Goal: Task Accomplishment & Management: Manage account settings

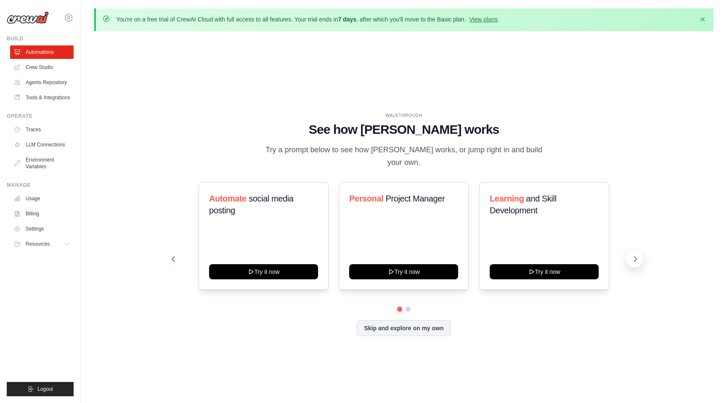
click at [635, 255] on icon at bounding box center [635, 259] width 8 height 8
click at [52, 80] on link "Agents Repository" at bounding box center [43, 82] width 64 height 13
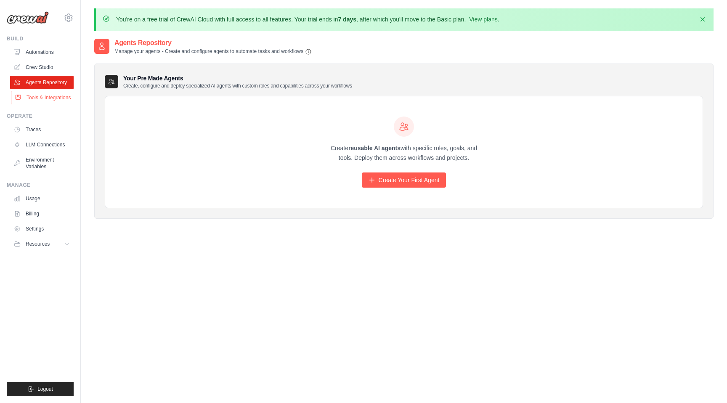
click at [44, 101] on link "Tools & Integrations" at bounding box center [43, 97] width 64 height 13
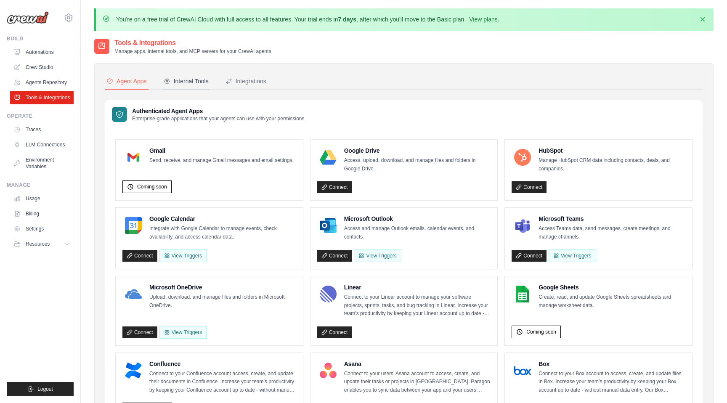
click at [192, 82] on div "Internal Tools" at bounding box center [186, 81] width 45 height 8
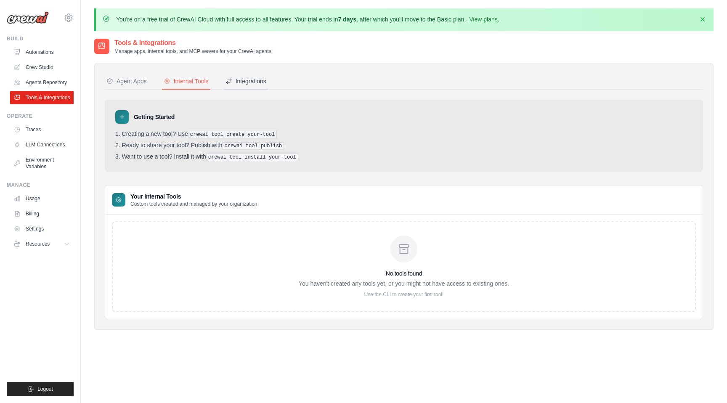
click at [247, 86] on button "Integrations" at bounding box center [246, 82] width 44 height 16
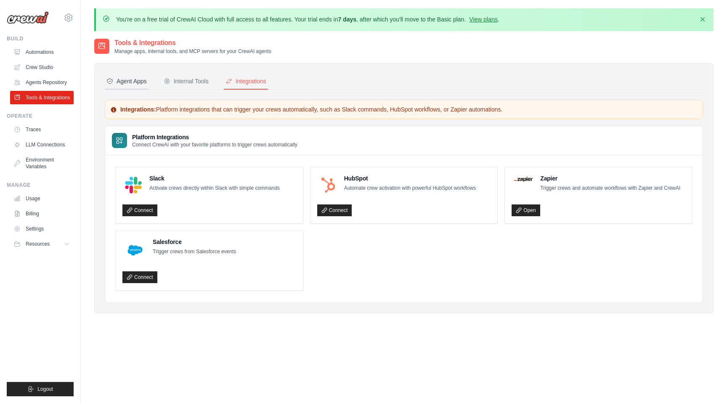
click at [139, 79] on div "Agent Apps" at bounding box center [126, 81] width 40 height 8
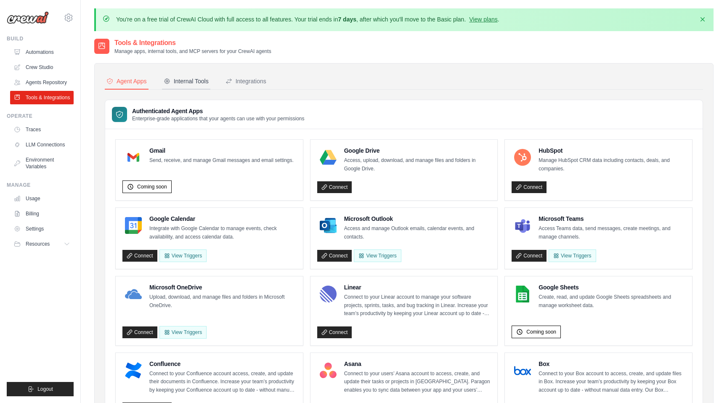
click at [200, 82] on div "Internal Tools" at bounding box center [186, 81] width 45 height 8
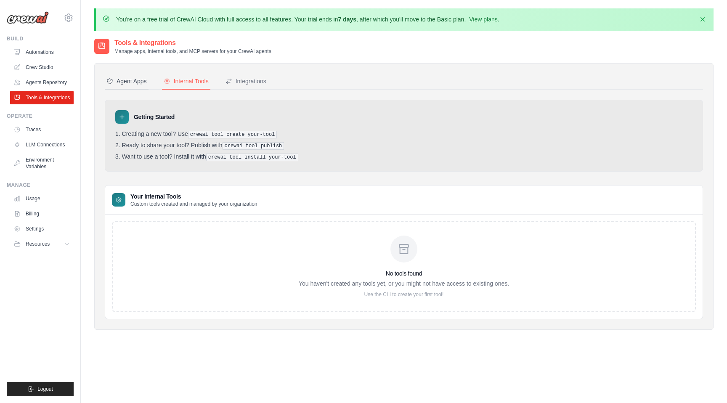
click at [132, 82] on div "Agent Apps" at bounding box center [126, 81] width 40 height 8
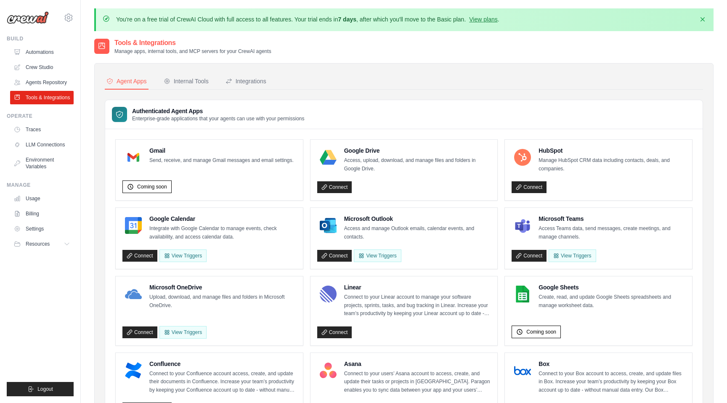
drag, startPoint x: 289, startPoint y: 96, endPoint x: 335, endPoint y: 46, distance: 67.3
click at [335, 46] on div "Tools & Integrations Manage apps, internal tools, and MCP servers for your Crew…" at bounding box center [404, 46] width 620 height 17
click at [40, 234] on link "Settings" at bounding box center [43, 228] width 64 height 13
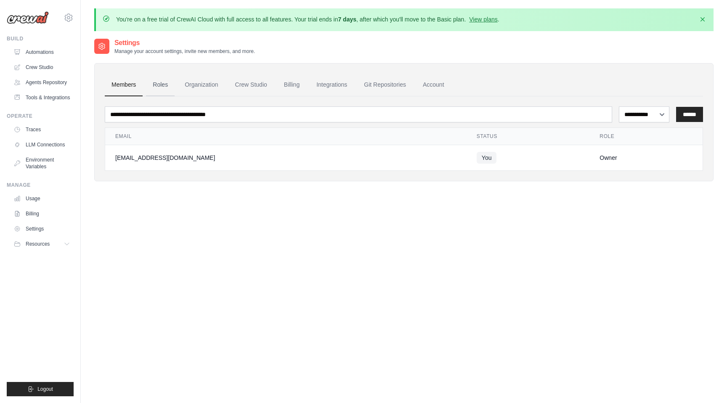
click at [164, 90] on link "Roles" at bounding box center [160, 85] width 29 height 23
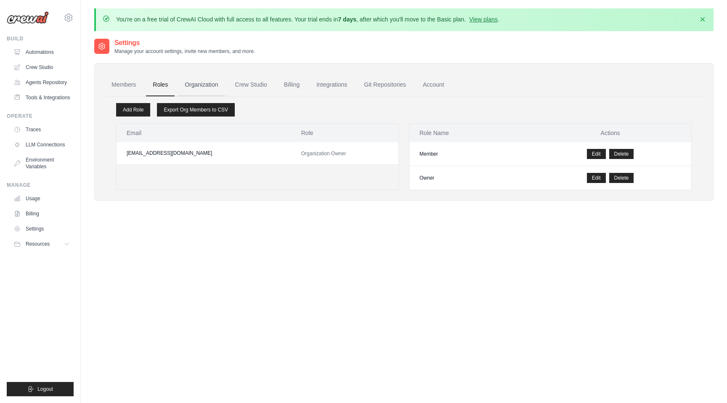
click at [210, 87] on link "Organization" at bounding box center [201, 85] width 47 height 23
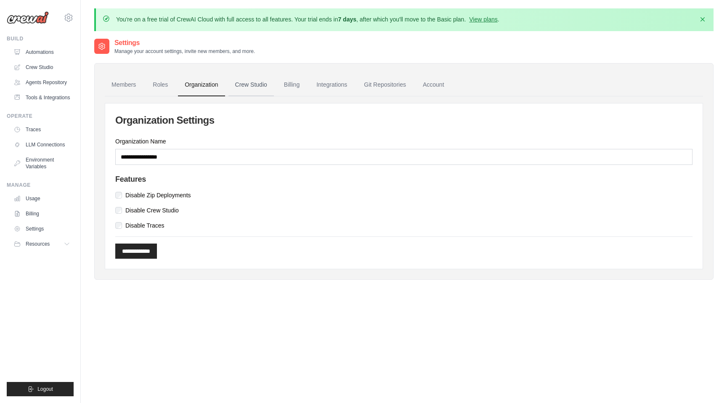
click at [259, 86] on link "Crew Studio" at bounding box center [251, 85] width 45 height 23
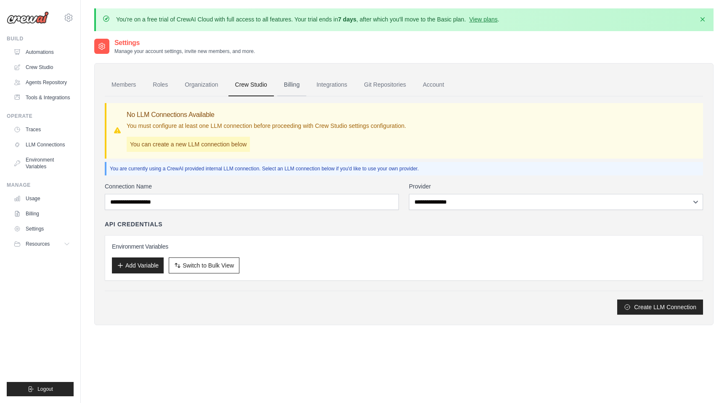
click at [293, 81] on link "Billing" at bounding box center [291, 85] width 29 height 23
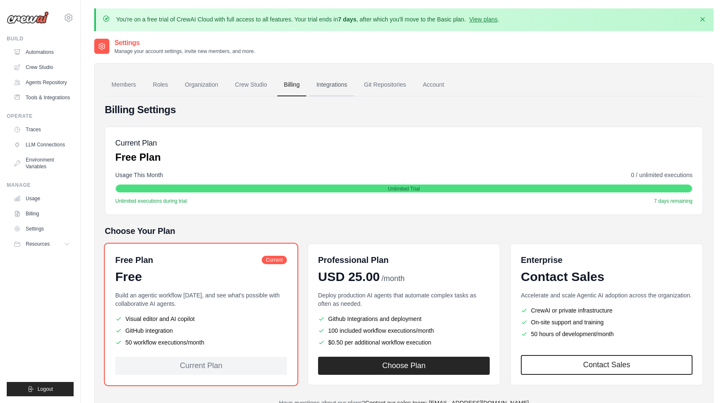
click at [320, 86] on link "Integrations" at bounding box center [332, 85] width 44 height 23
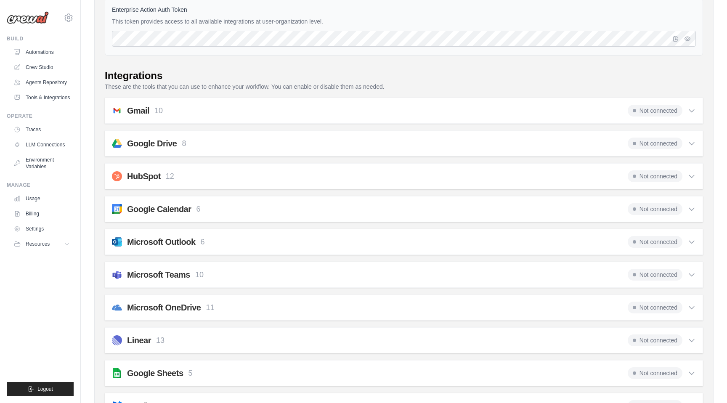
scroll to position [114, 0]
click at [365, 113] on div "Gmail 10 Not connected" at bounding box center [404, 112] width 584 height 12
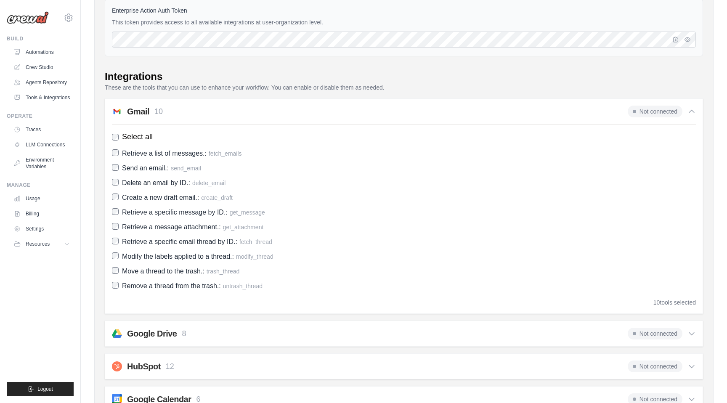
click at [365, 113] on div "Gmail 10 Not connected" at bounding box center [404, 112] width 584 height 12
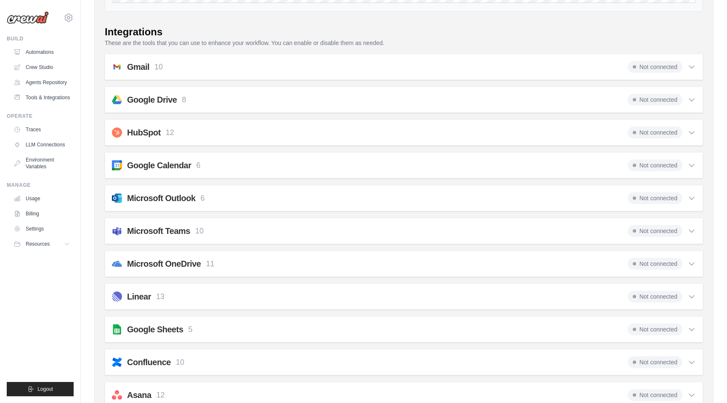
scroll to position [158, 0]
click at [353, 98] on div "Google Drive 8 Not connected" at bounding box center [404, 101] width 584 height 12
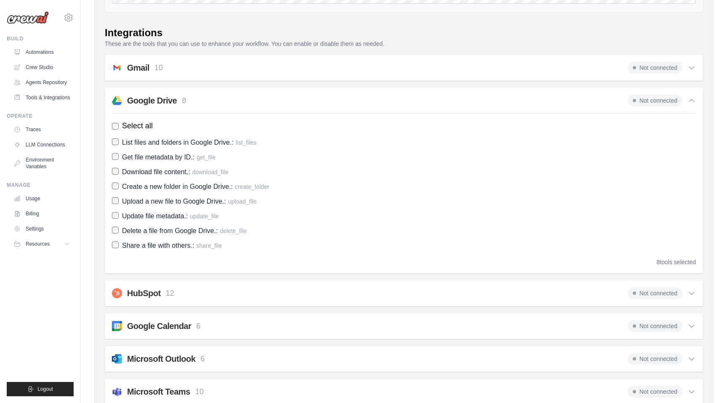
click at [353, 98] on div "Google Drive 8 Not connected" at bounding box center [404, 101] width 584 height 12
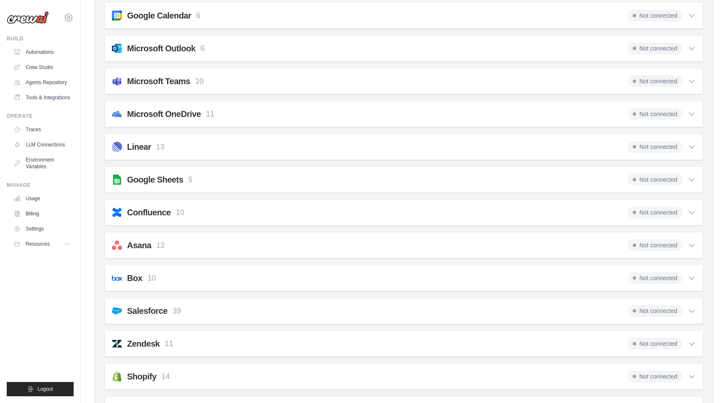
scroll to position [312, 0]
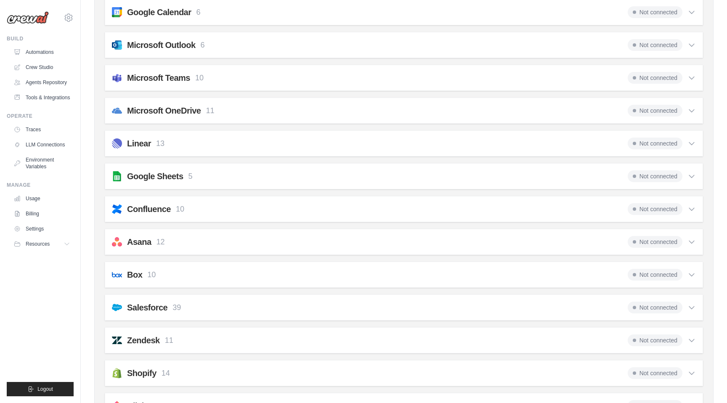
click at [366, 165] on div "Google Sheets 5 Not connected Select all Retrieve properties and data of a spre…" at bounding box center [404, 176] width 599 height 26
click at [365, 173] on div "Google Sheets 5 Not connected" at bounding box center [404, 176] width 584 height 12
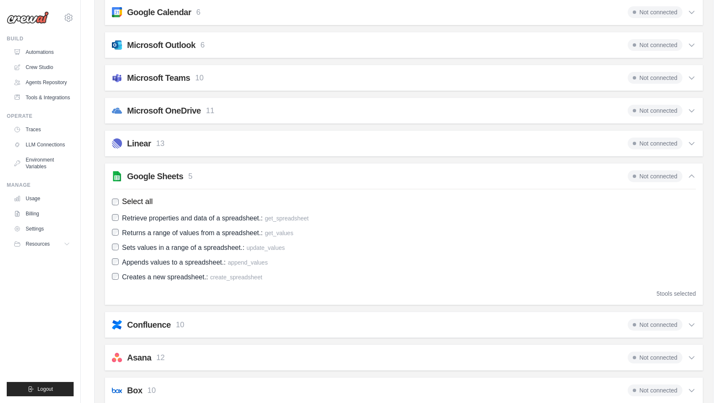
click at [365, 173] on div "Google Sheets 5 Not connected" at bounding box center [404, 176] width 584 height 12
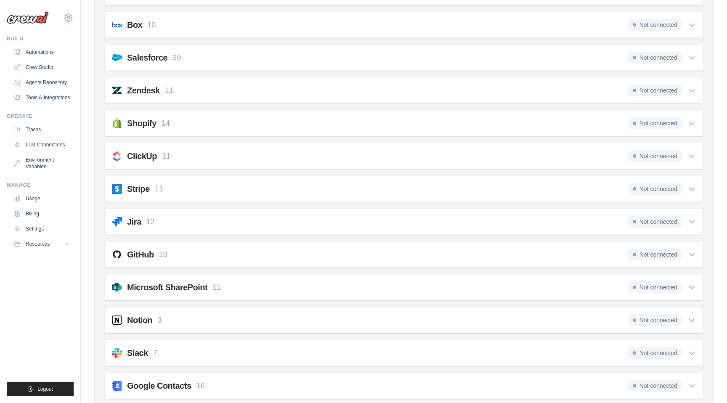
scroll to position [567, 0]
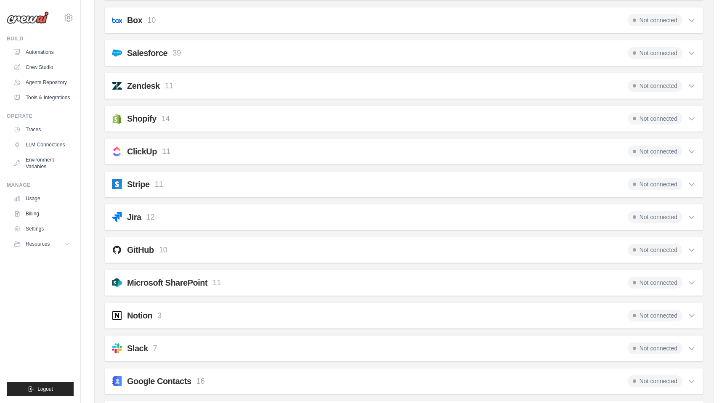
click at [339, 248] on div "GitHub 10 Not connected" at bounding box center [404, 250] width 584 height 12
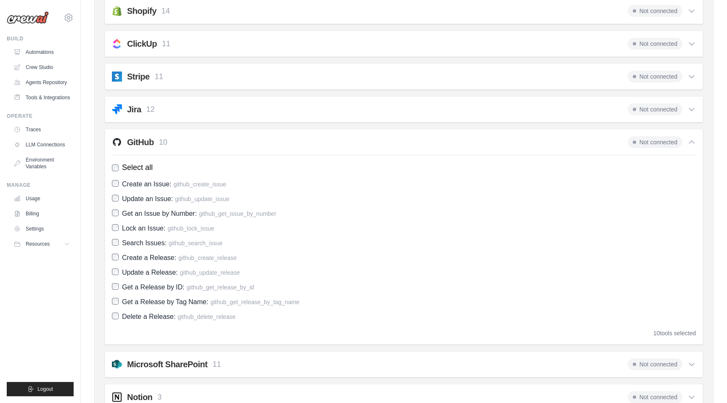
scroll to position [680, 0]
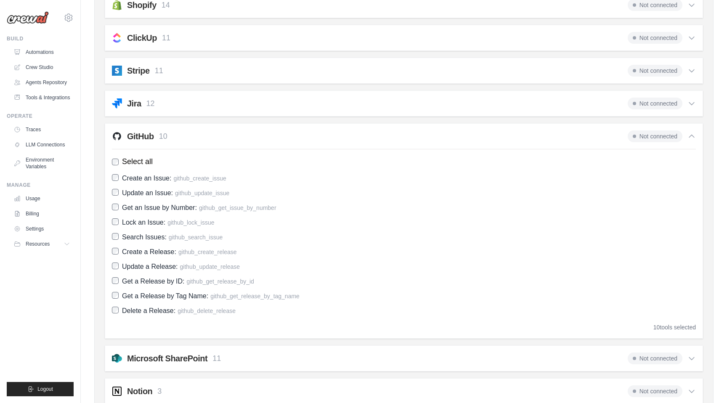
click at [352, 137] on div "GitHub 10 Not connected" at bounding box center [404, 136] width 584 height 12
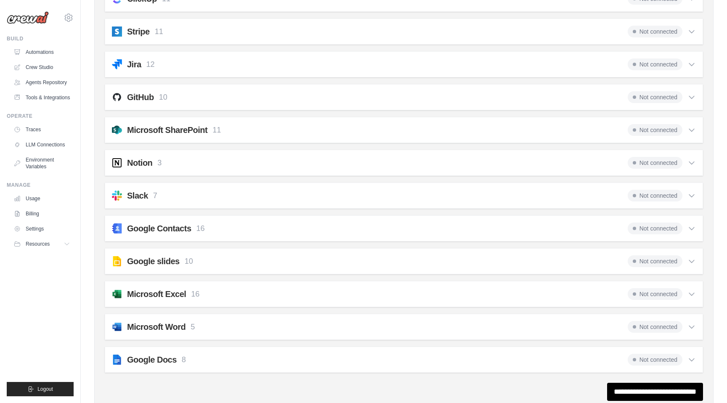
scroll to position [723, 0]
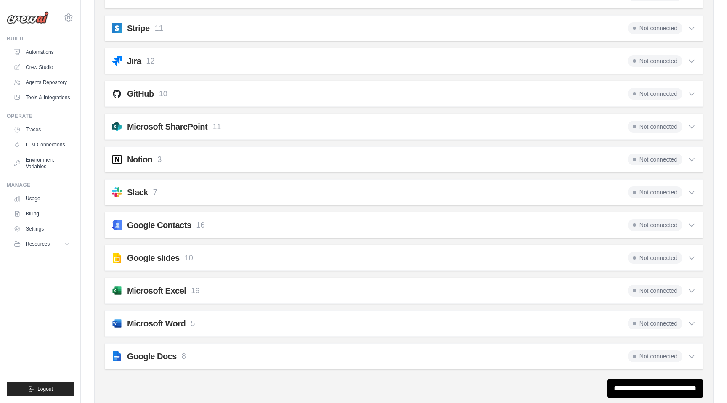
click at [335, 184] on div "Slack 7 Not connected Select all List Channel Members: slack_list_members List …" at bounding box center [404, 192] width 599 height 26
click at [334, 189] on div "Slack 7 Not connected" at bounding box center [404, 192] width 584 height 12
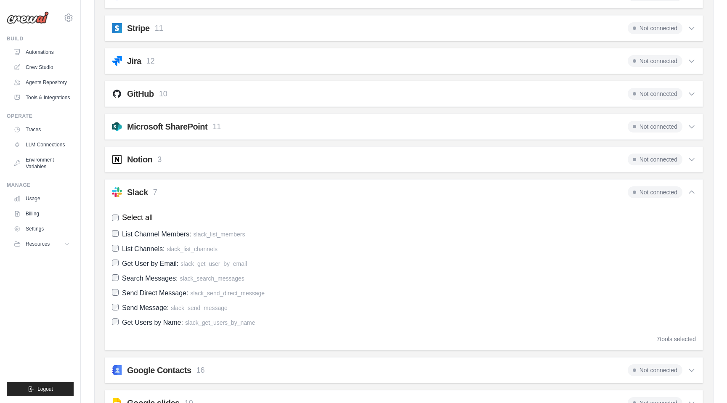
click at [334, 189] on div "Slack 7 Not connected" at bounding box center [404, 192] width 584 height 12
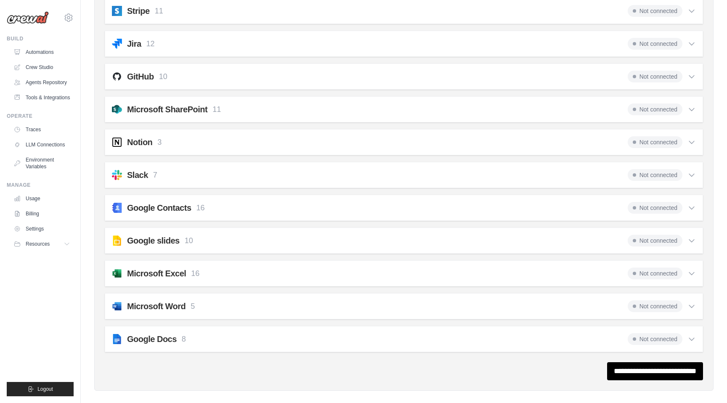
scroll to position [749, 0]
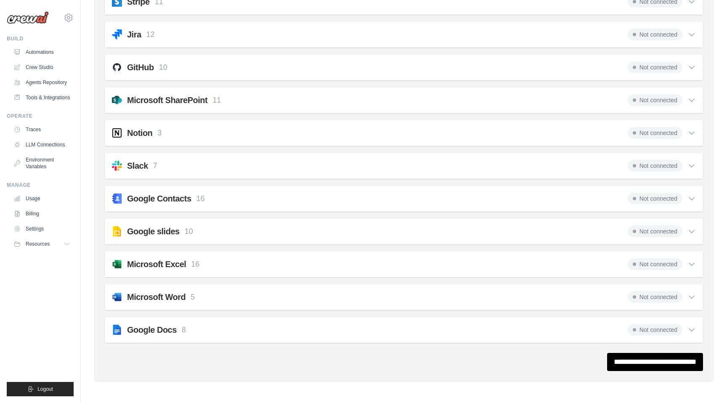
click at [327, 223] on div "Google slides 10 Not connected Select all Creates a blank presentation with no …" at bounding box center [404, 231] width 599 height 26
click at [327, 229] on div "Google slides 10 Not connected" at bounding box center [404, 232] width 584 height 12
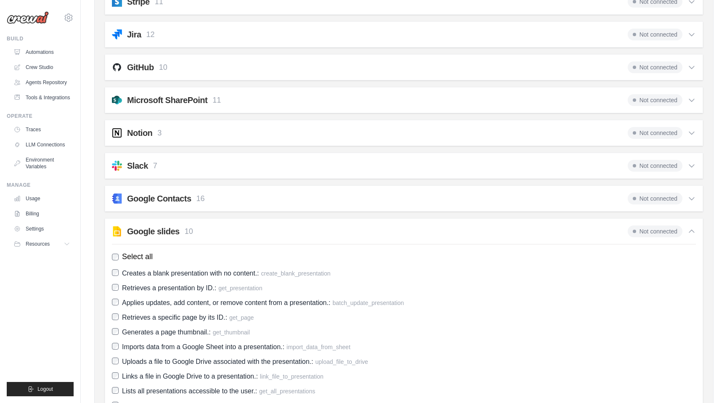
click at [327, 229] on div "Google slides 10 Not connected" at bounding box center [404, 232] width 584 height 12
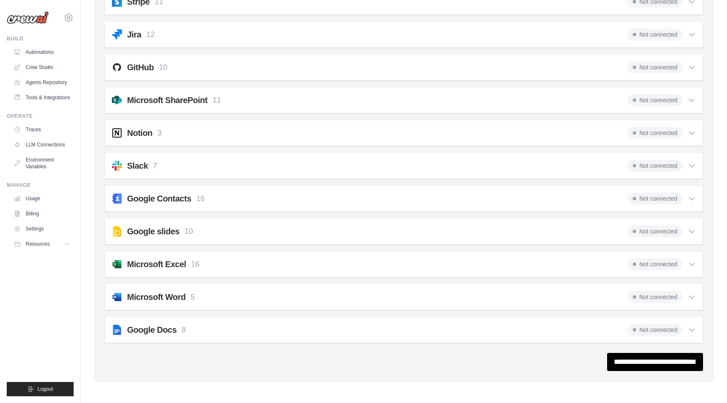
click at [322, 219] on div "Google slides 10 Not connected Select all Creates a blank presentation with no …" at bounding box center [404, 231] width 599 height 26
click at [321, 235] on div "Google slides 10 Not connected" at bounding box center [404, 232] width 584 height 12
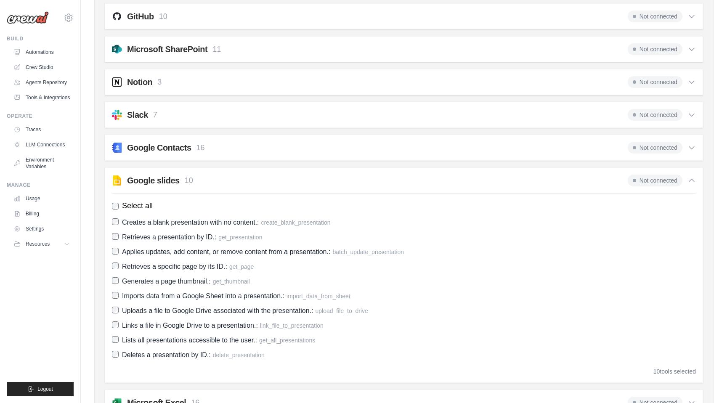
scroll to position [801, 0]
click at [328, 174] on div "Google slides 10 Not connected" at bounding box center [404, 180] width 584 height 12
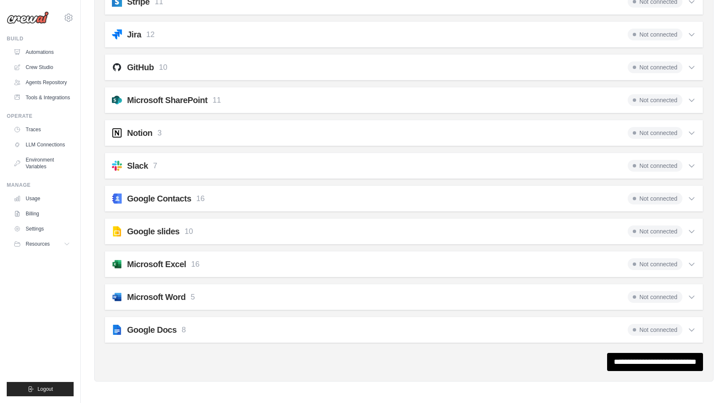
click at [306, 333] on div "Google Docs 8 Not connected" at bounding box center [404, 330] width 584 height 12
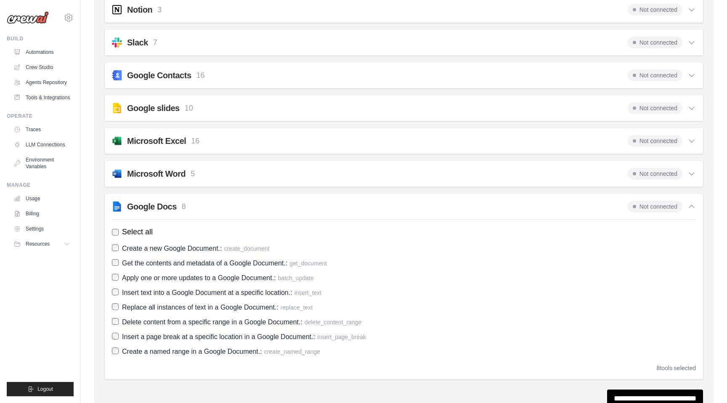
scroll to position [875, 0]
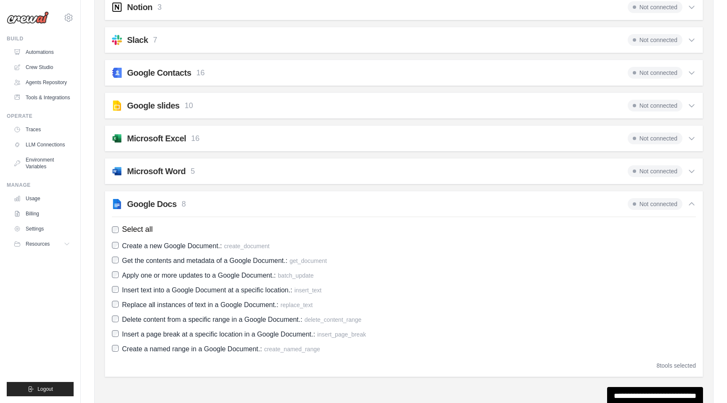
click at [327, 198] on div "Google Docs 8 Not connected" at bounding box center [404, 204] width 584 height 12
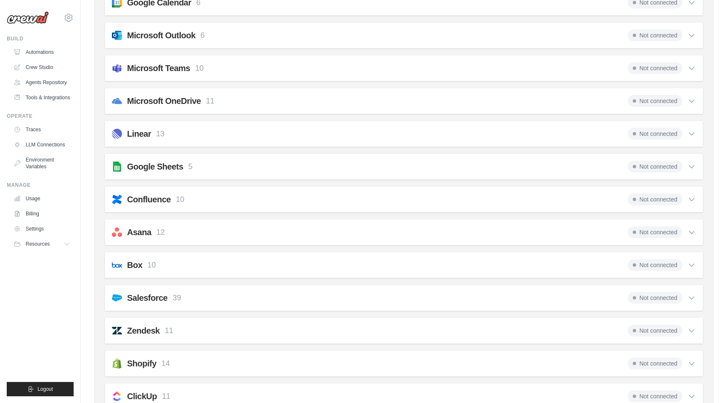
scroll to position [322, 0]
click at [243, 161] on div "Google Sheets 5 Not connected" at bounding box center [404, 167] width 584 height 12
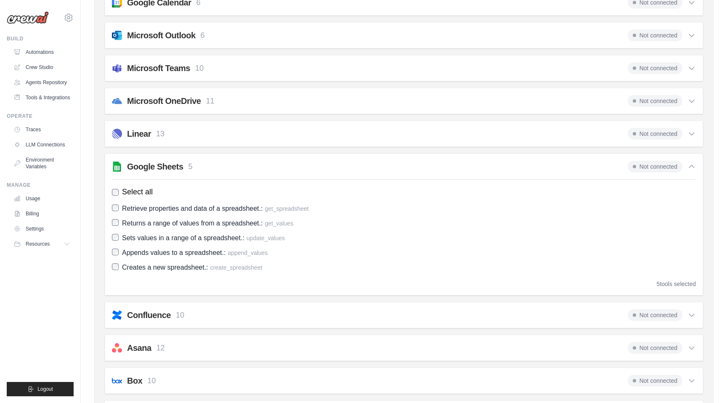
click at [243, 161] on div "Google Sheets 5 Not connected" at bounding box center [404, 167] width 584 height 12
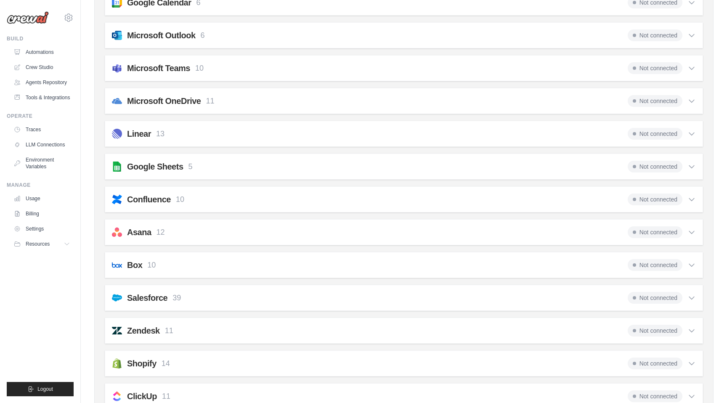
click at [276, 149] on div "Gmail 10 Not connected Select all Retrieve a list of messages.: fetch_emails Se…" at bounding box center [404, 331] width 599 height 880
click at [409, 151] on div "Gmail 10 Not connected Select all Retrieve a list of messages.: fetch_emails Se…" at bounding box center [404, 331] width 599 height 880
click at [409, 169] on div "Google Sheets 5 Not connected" at bounding box center [404, 167] width 584 height 12
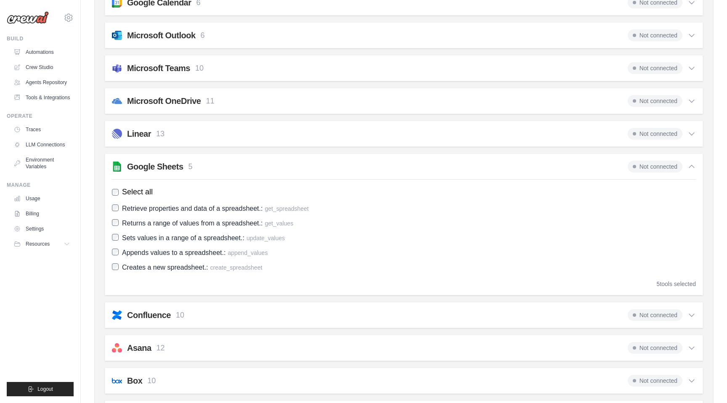
click at [409, 169] on div "Google Sheets 5 Not connected" at bounding box center [404, 167] width 584 height 12
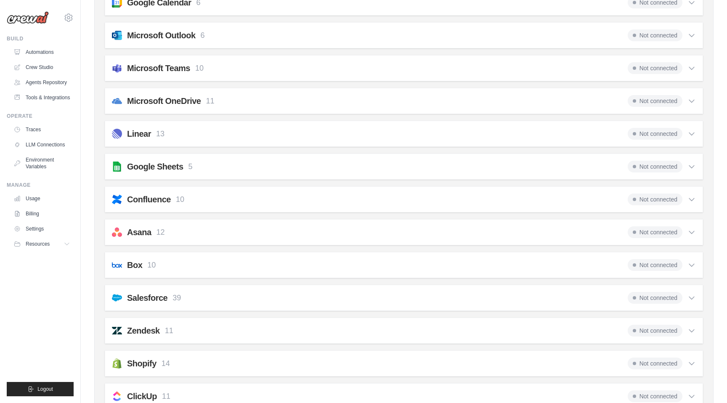
click at [391, 154] on div "Google Sheets 5 Not connected Select all Retrieve properties and data of a spre…" at bounding box center [404, 167] width 599 height 26
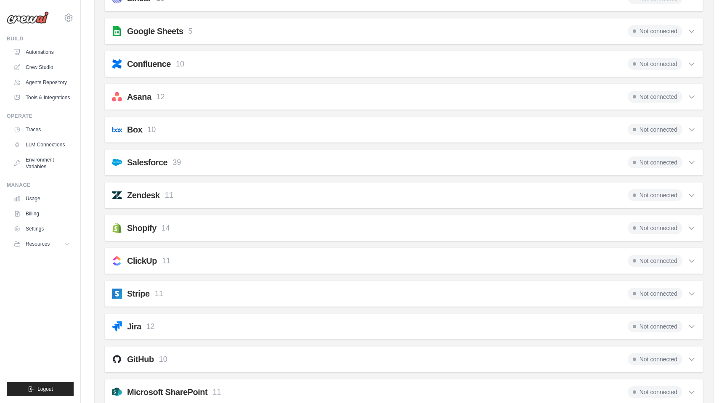
scroll to position [749, 0]
